Goal: Navigation & Orientation: Find specific page/section

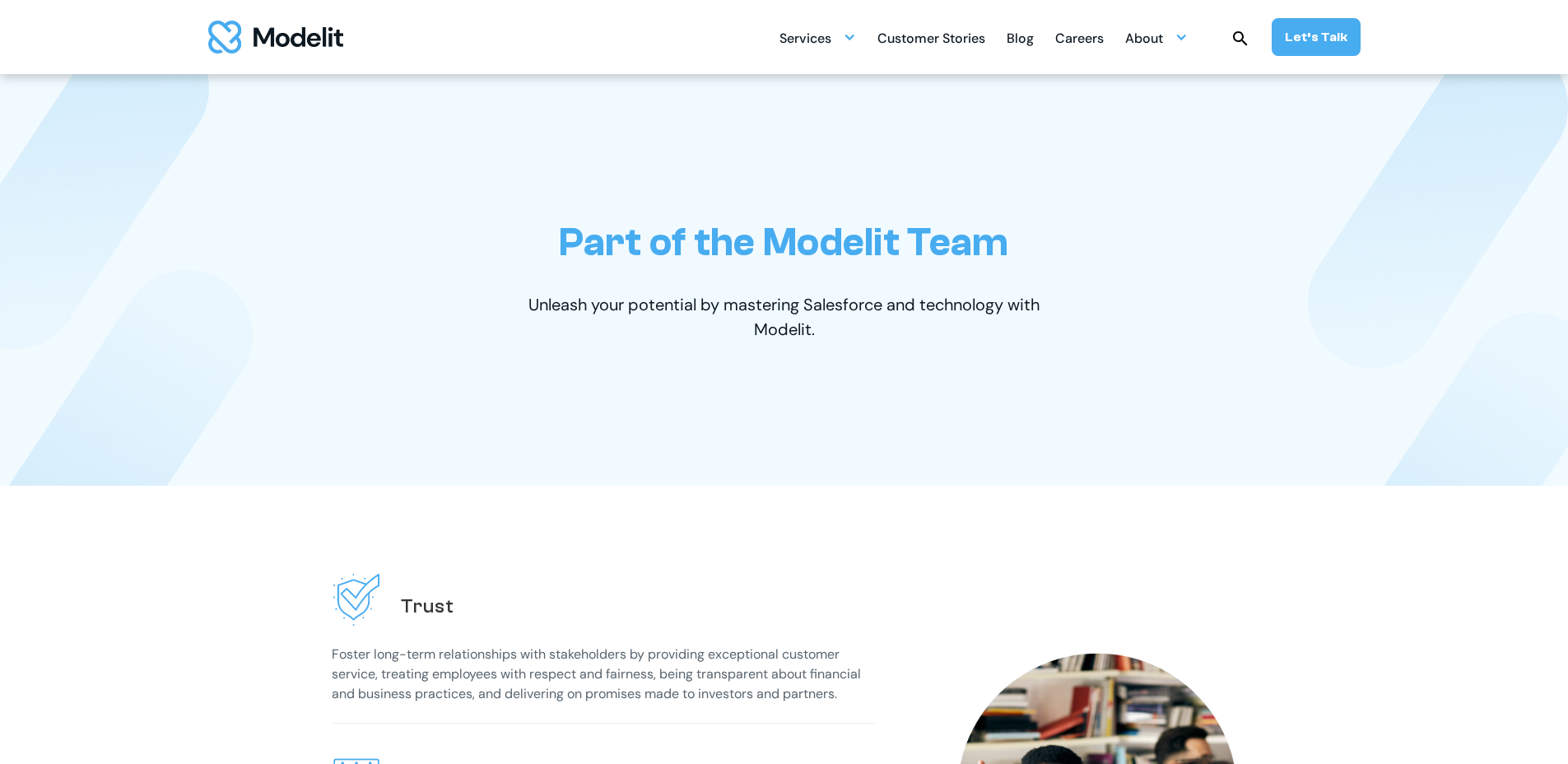
drag, startPoint x: 1089, startPoint y: 33, endPoint x: 1083, endPoint y: 44, distance: 12.5
click at [1089, 34] on div "Careers" at bounding box center [1080, 40] width 48 height 32
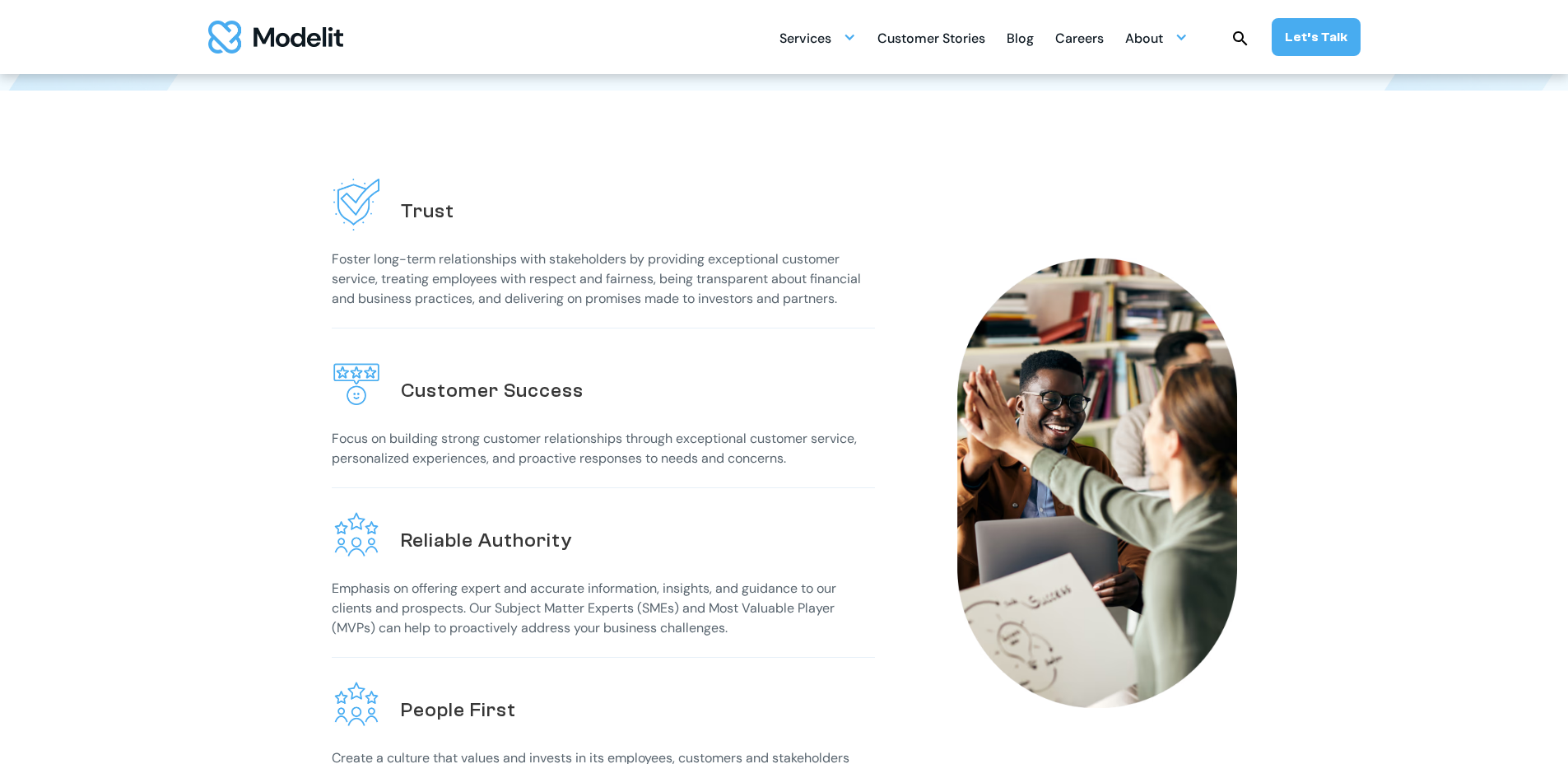
scroll to position [494, 0]
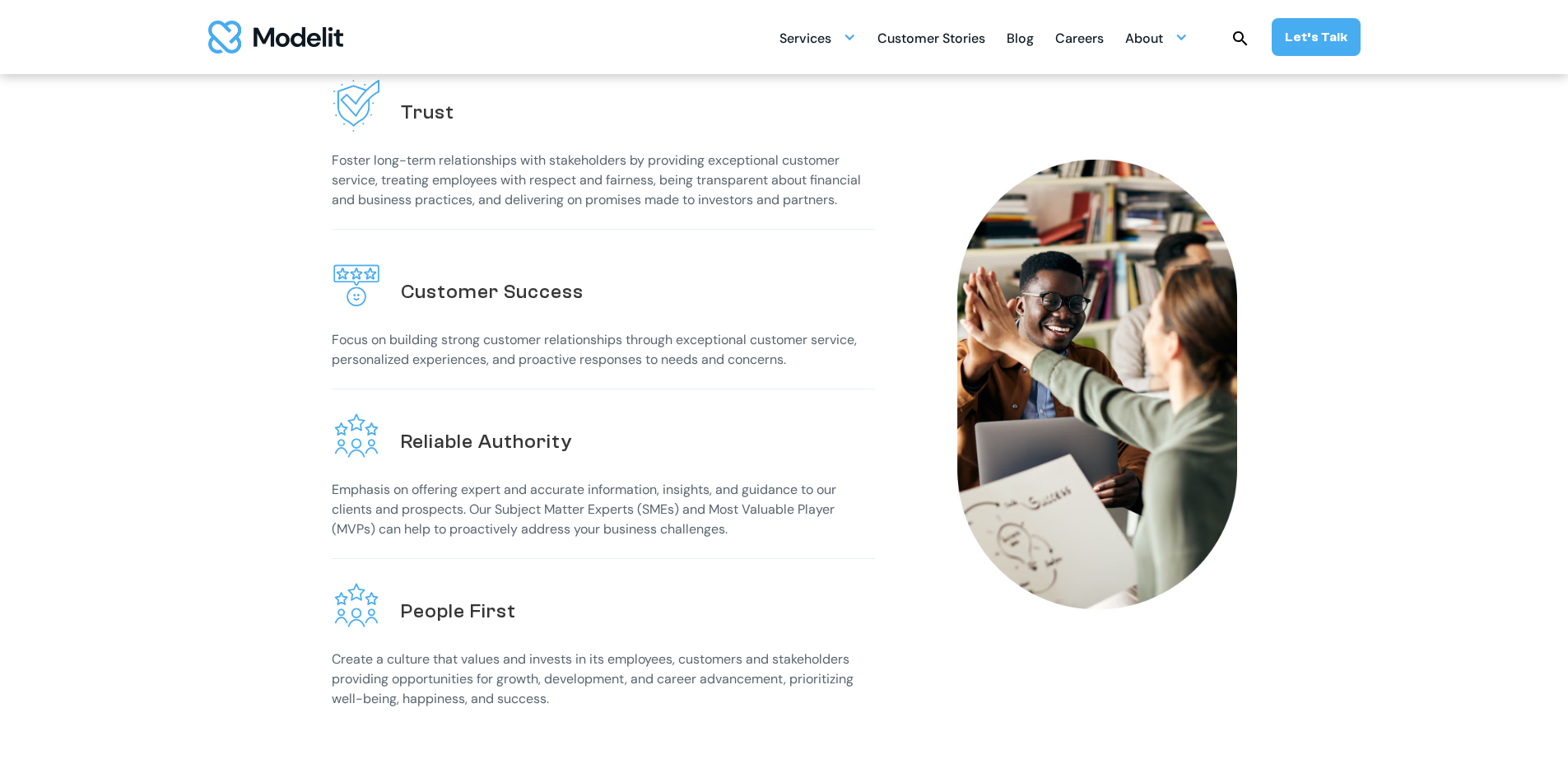
click at [1086, 28] on div "Careers" at bounding box center [1080, 40] width 48 height 32
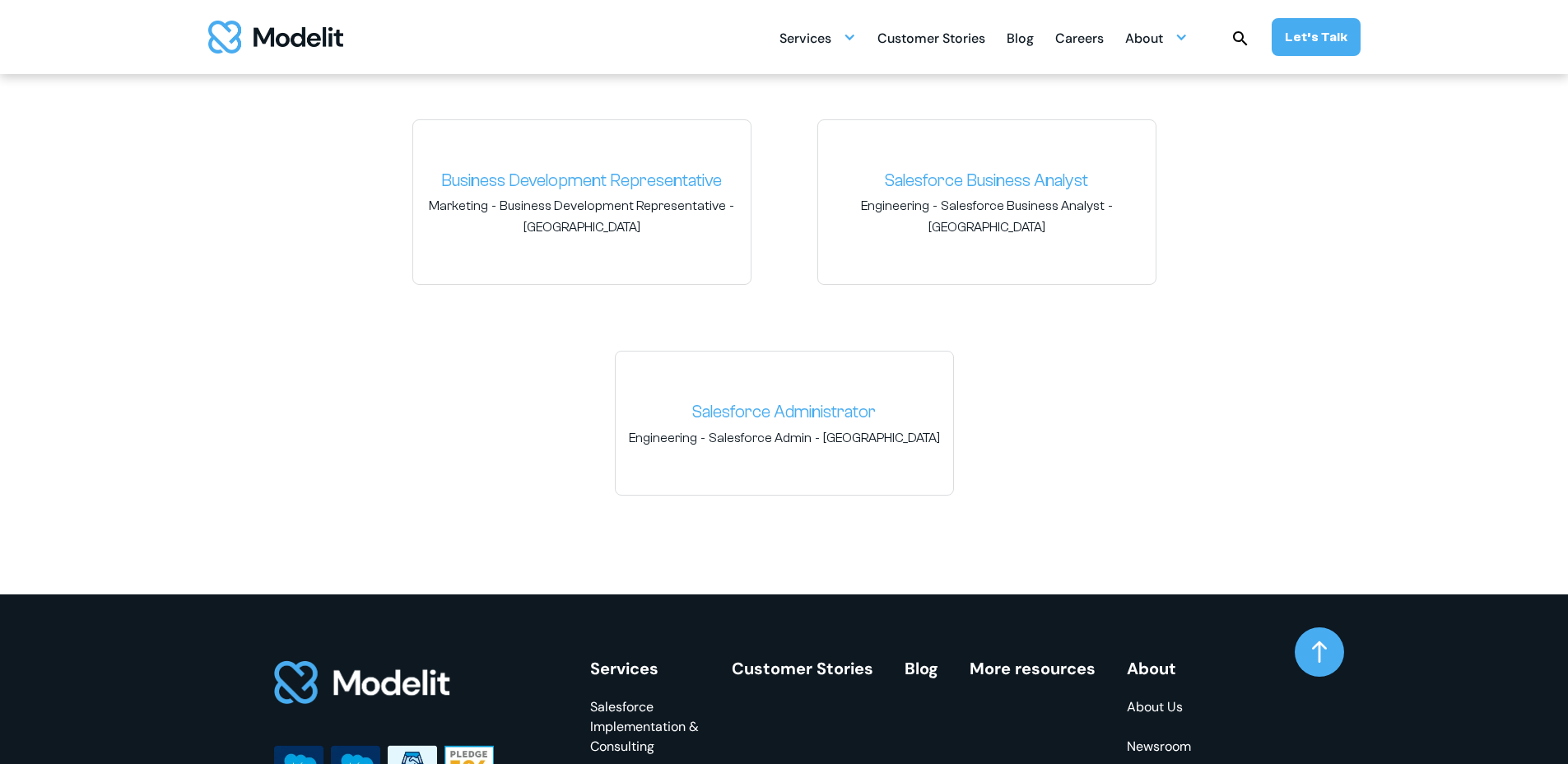
scroll to position [2865, 0]
